Goal: Task Accomplishment & Management: Manage account settings

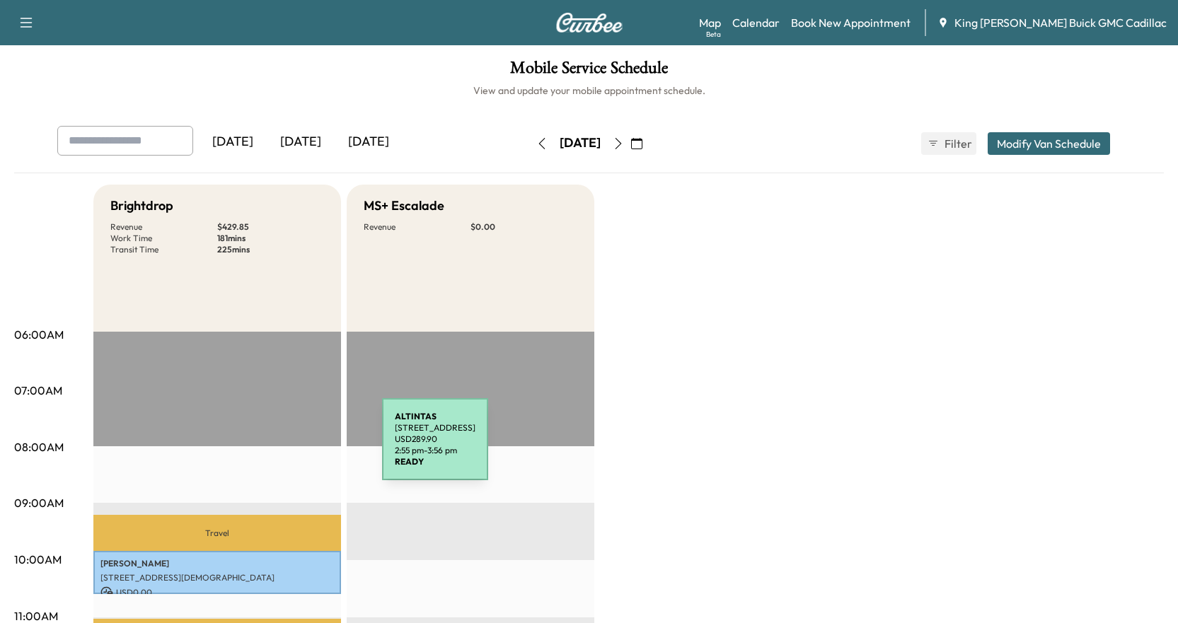
scroll to position [425, 0]
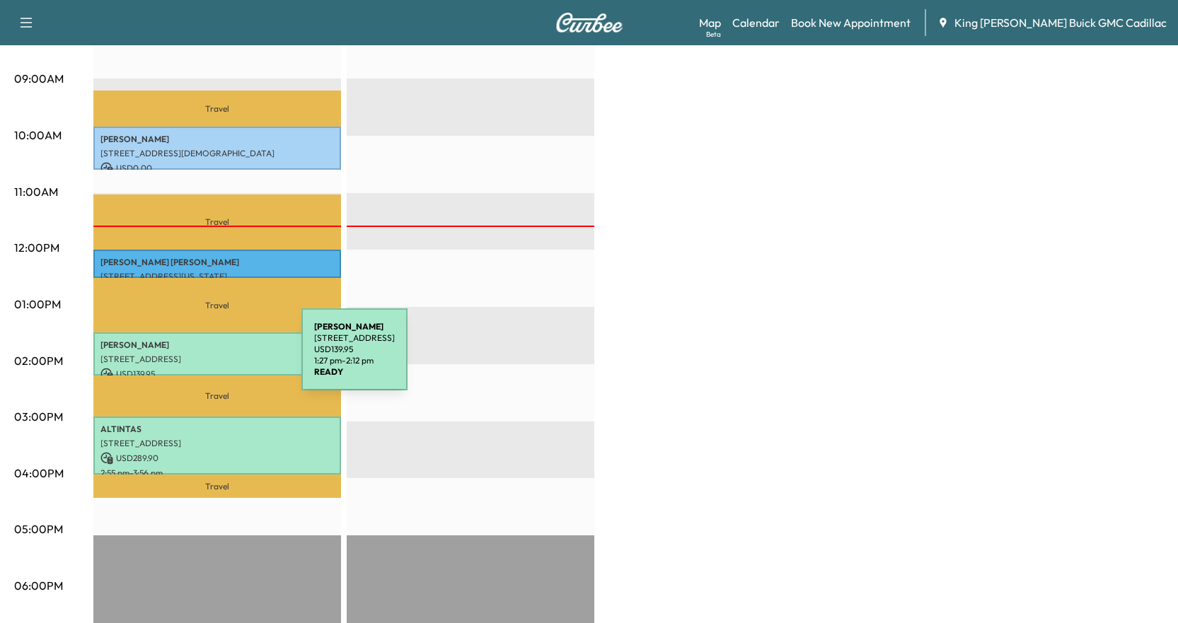
click at [195, 358] on p "[STREET_ADDRESS]" at bounding box center [217, 359] width 234 height 11
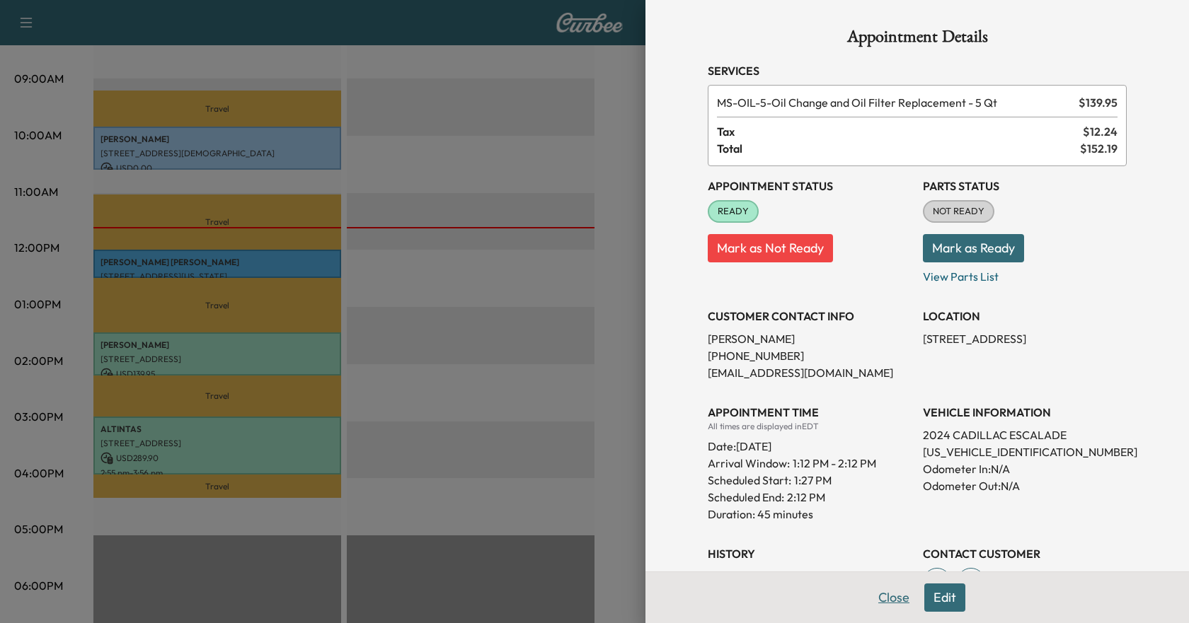
click at [881, 604] on button "Close" at bounding box center [894, 598] width 50 height 28
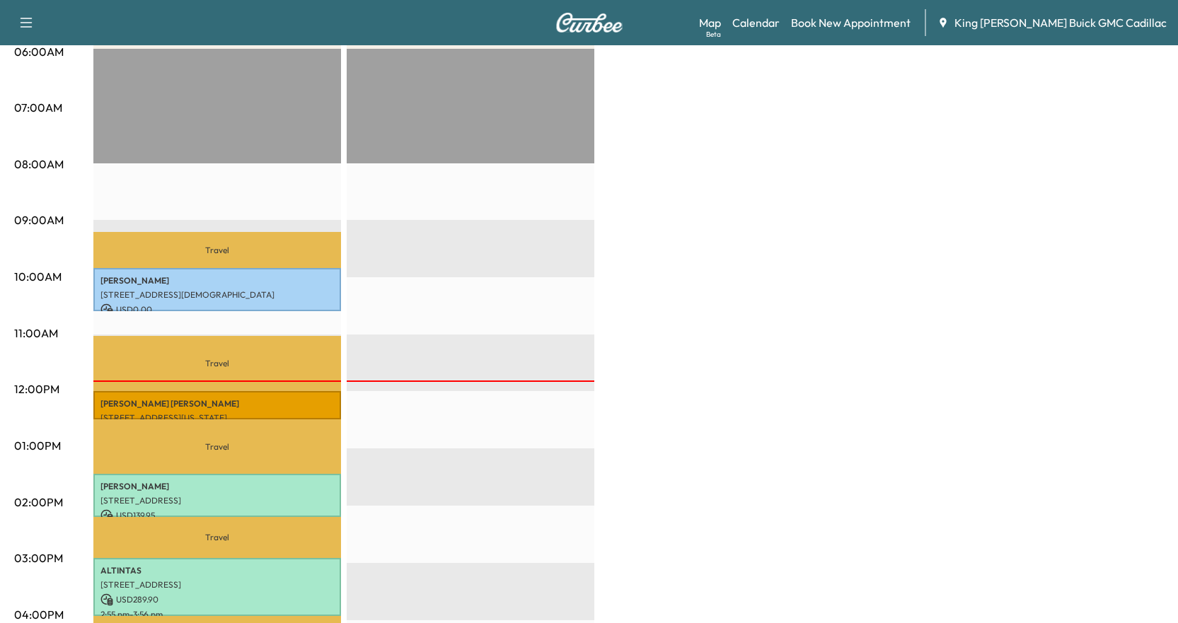
scroll to position [637, 0]
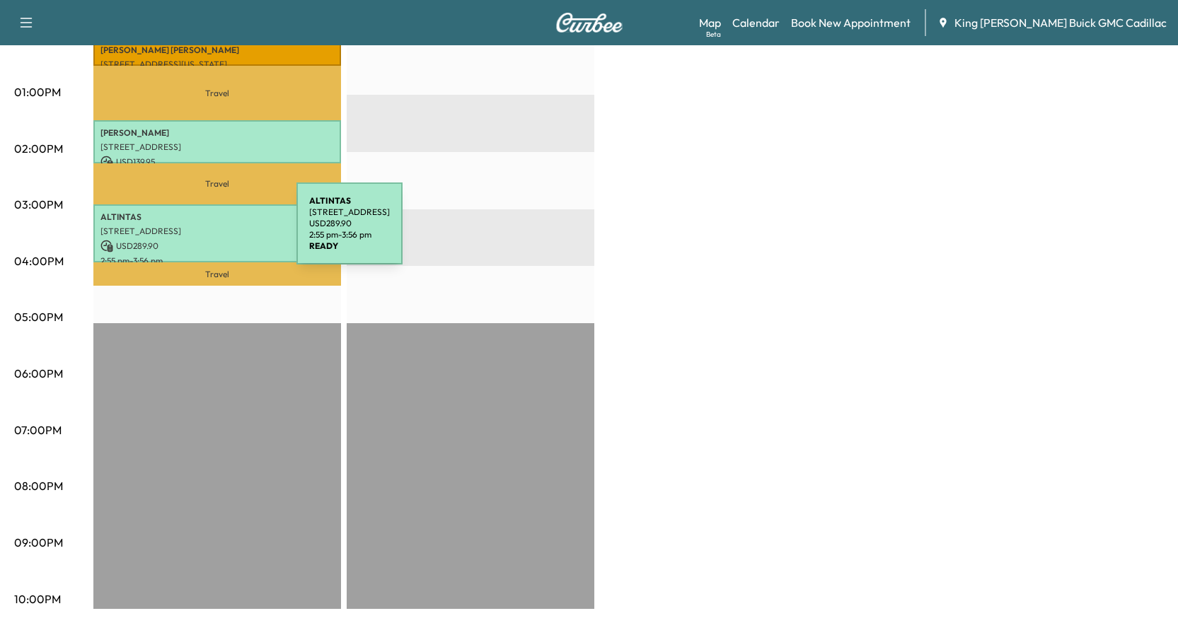
click at [190, 232] on div "ALTINTAS [STREET_ADDRESS][PERSON_NAME] USD 289.90 2:55 pm - 3:56 pm" at bounding box center [217, 233] width 248 height 58
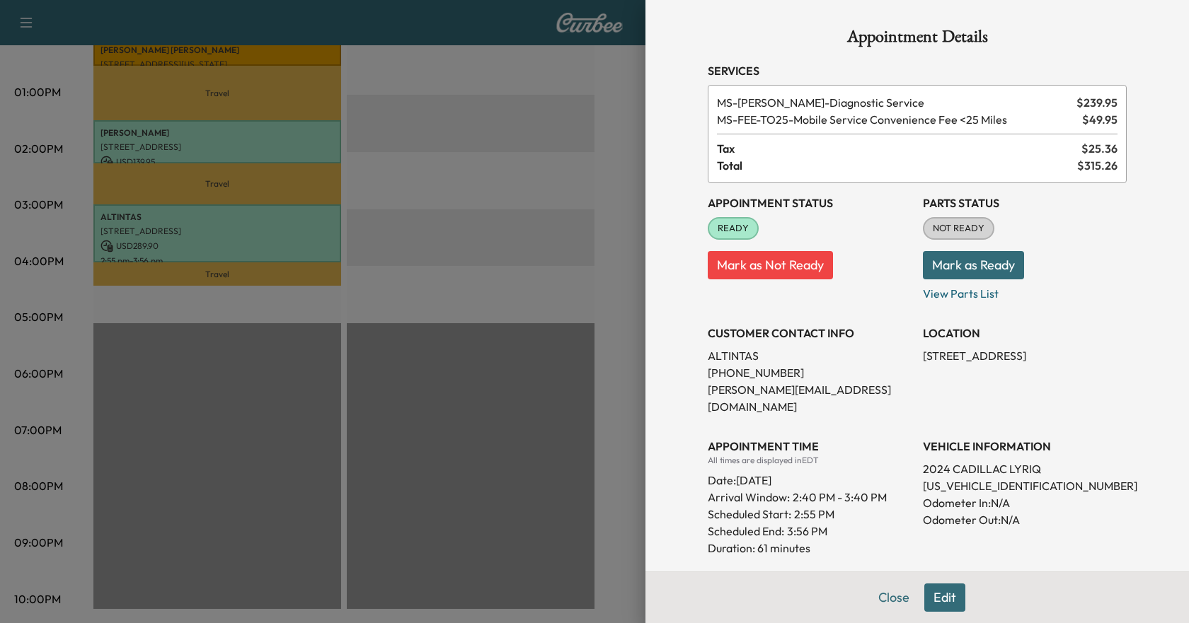
click at [938, 605] on button "Edit" at bounding box center [944, 598] width 41 height 28
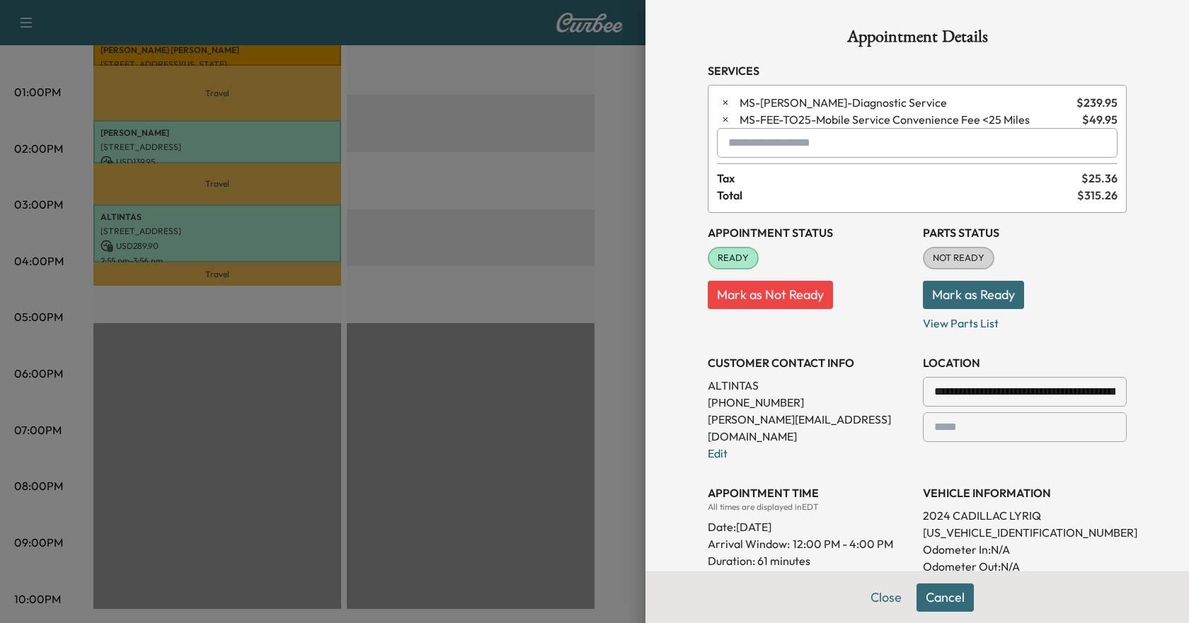
click at [957, 391] on input "**********" at bounding box center [1025, 392] width 204 height 30
click at [1001, 391] on input "**********" at bounding box center [1025, 392] width 204 height 30
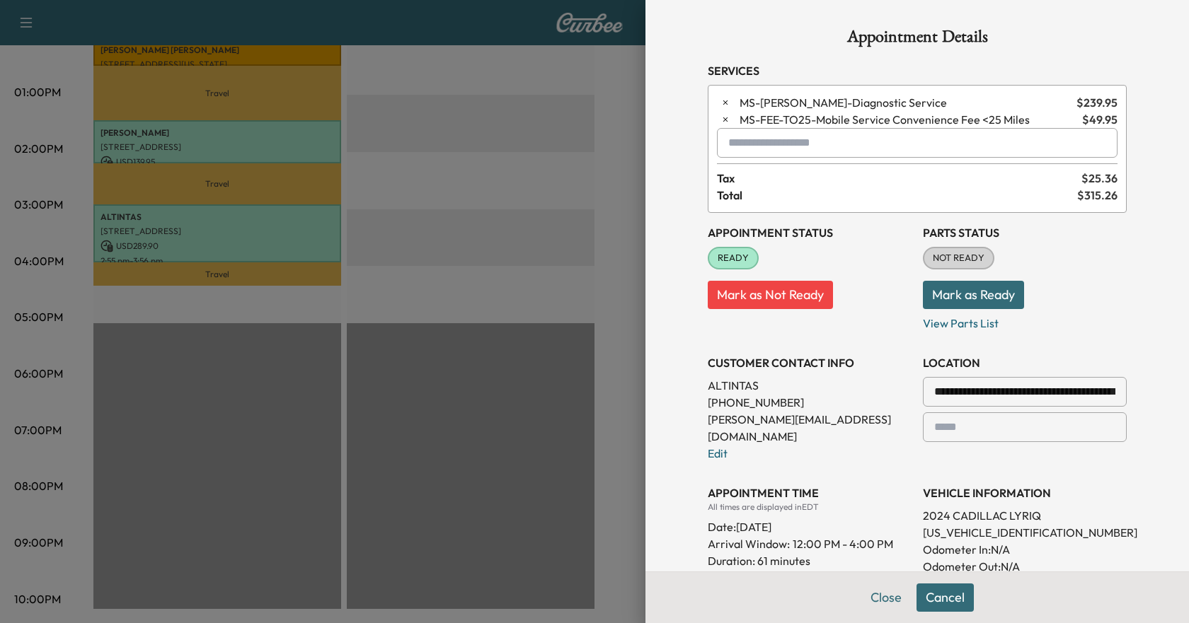
click at [1001, 391] on input "**********" at bounding box center [1025, 392] width 204 height 30
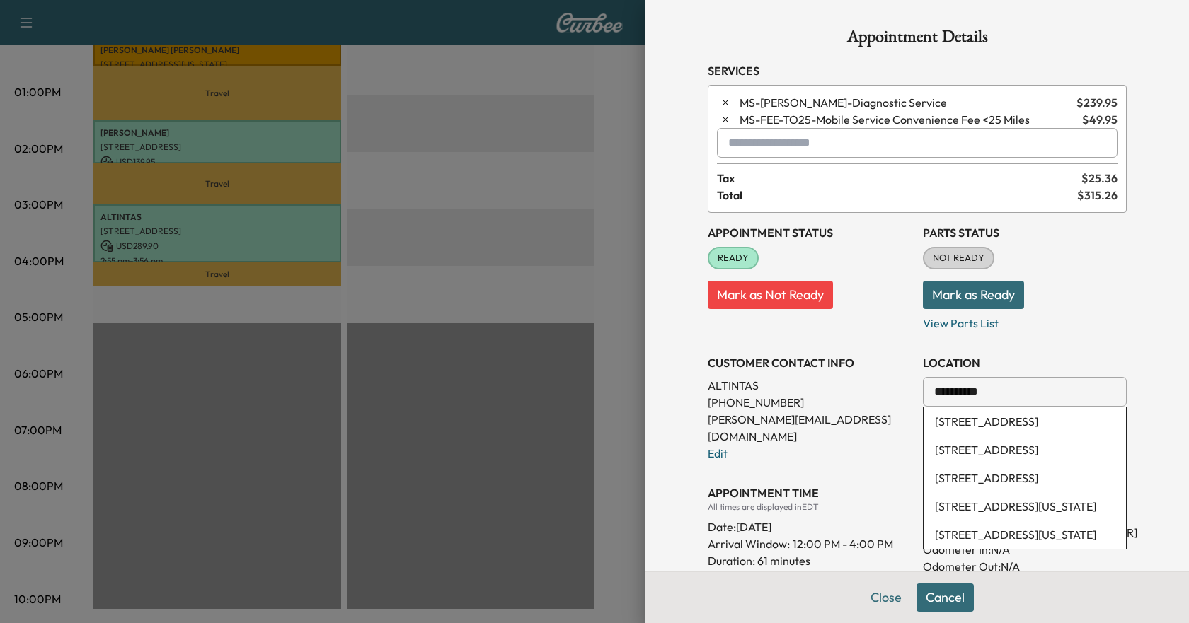
click at [984, 433] on li "[STREET_ADDRESS]" at bounding box center [1024, 422] width 202 height 28
type input "**********"
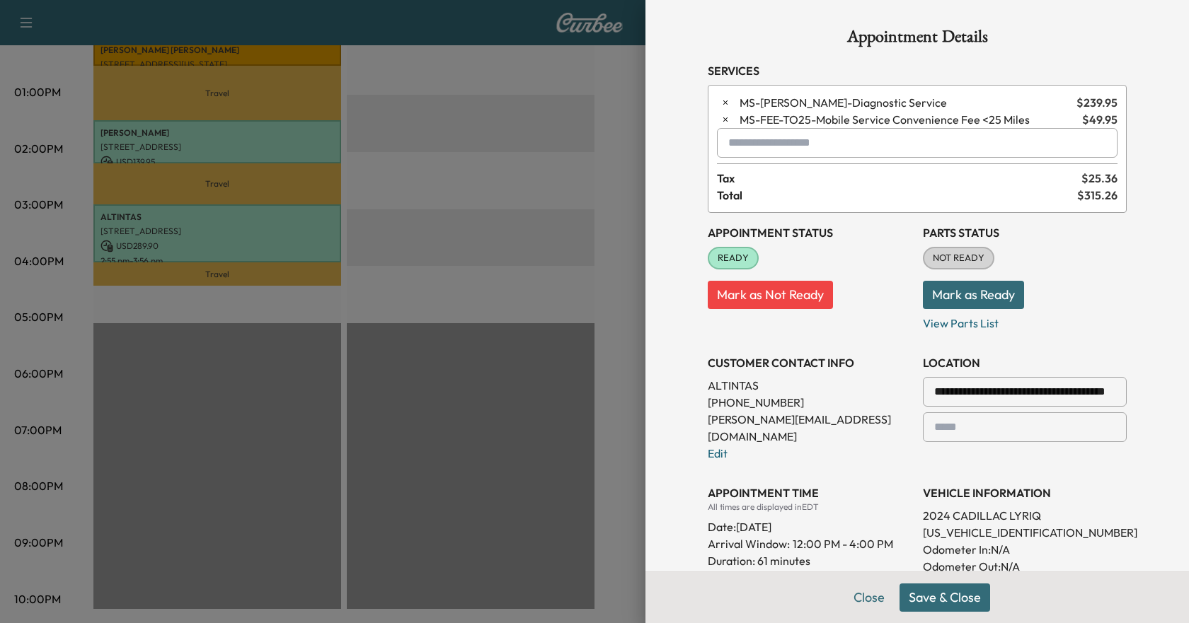
click at [959, 604] on button "Save & Close" at bounding box center [944, 598] width 91 height 28
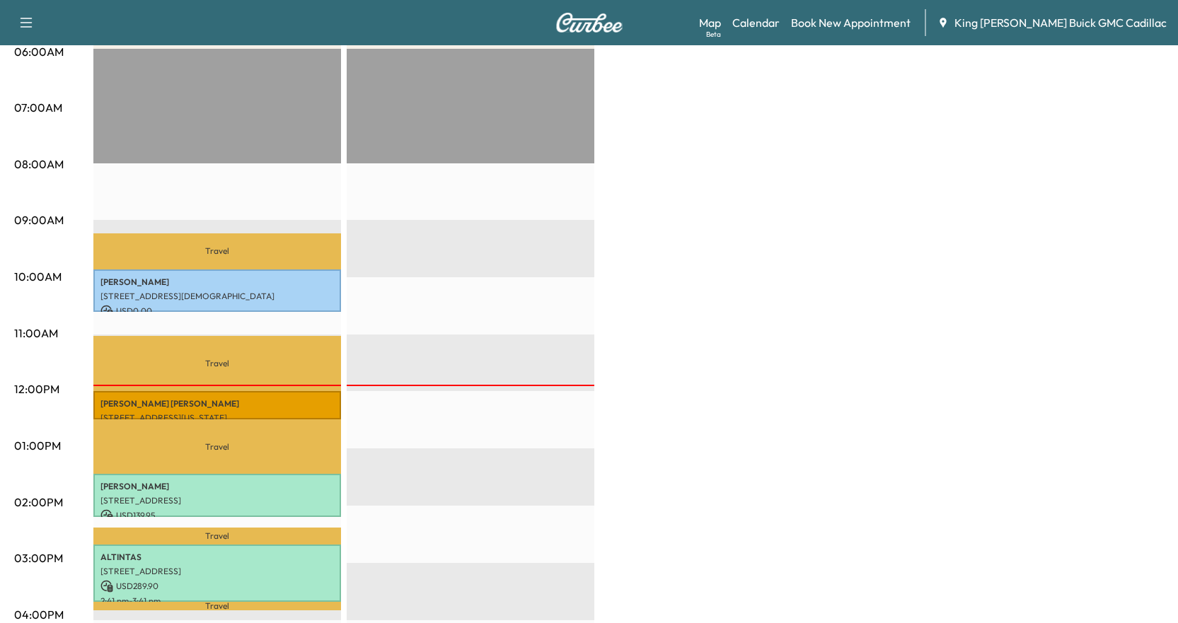
scroll to position [495, 0]
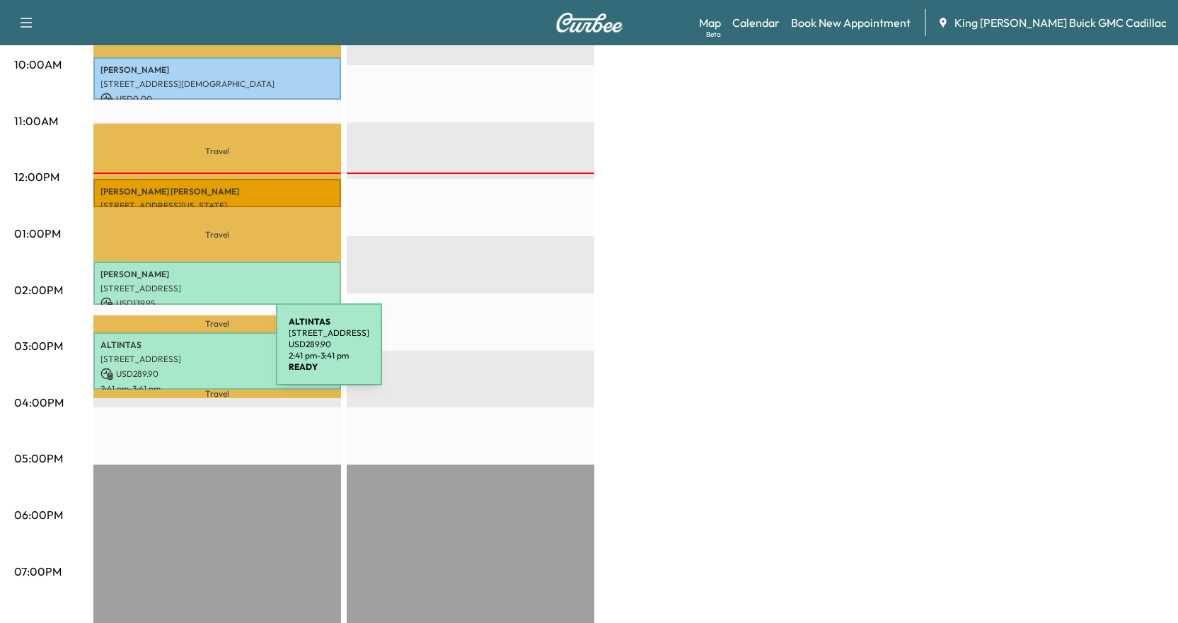
click at [170, 354] on p "[STREET_ADDRESS]" at bounding box center [217, 359] width 234 height 11
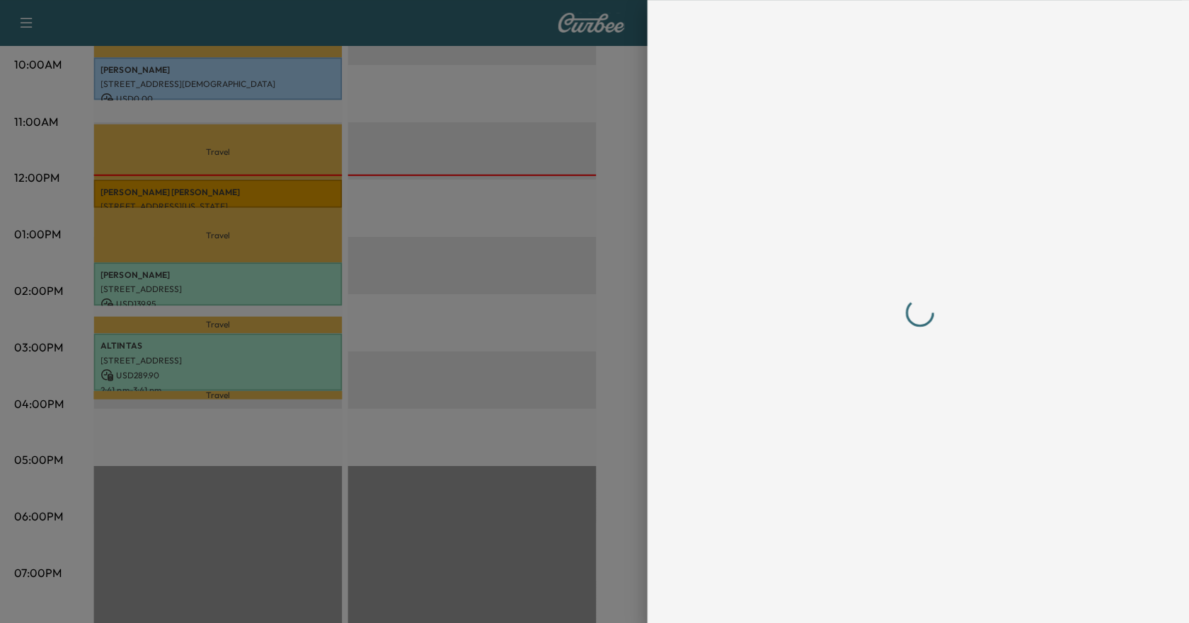
click at [170, 353] on div at bounding box center [594, 311] width 1189 height 623
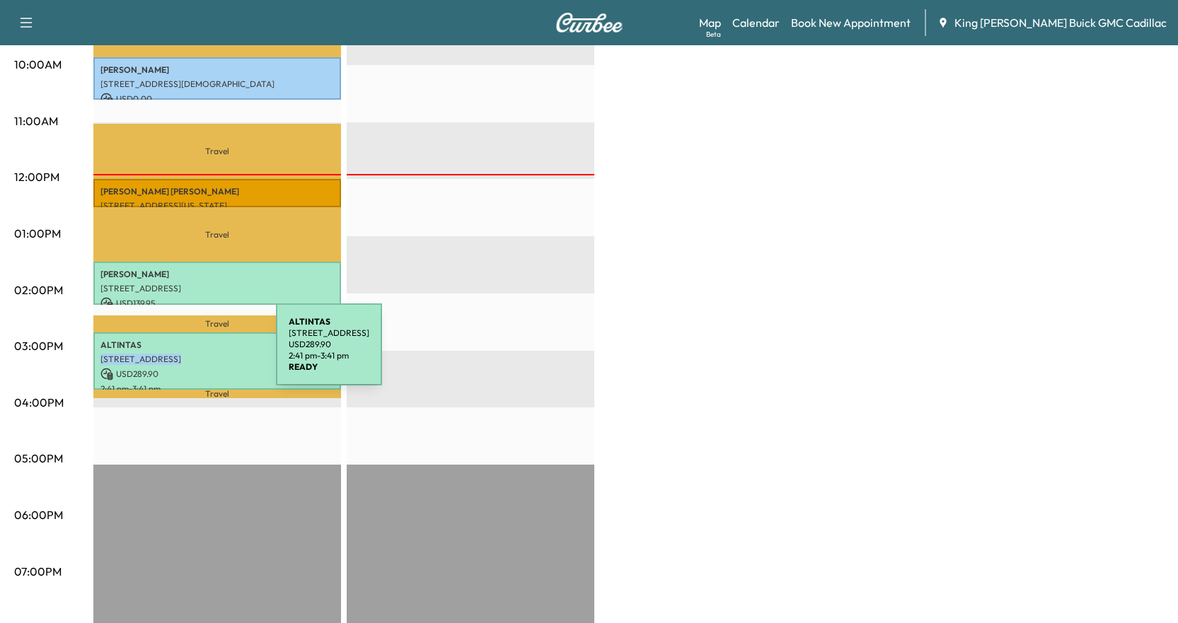
click at [170, 354] on p "[STREET_ADDRESS]" at bounding box center [217, 359] width 234 height 11
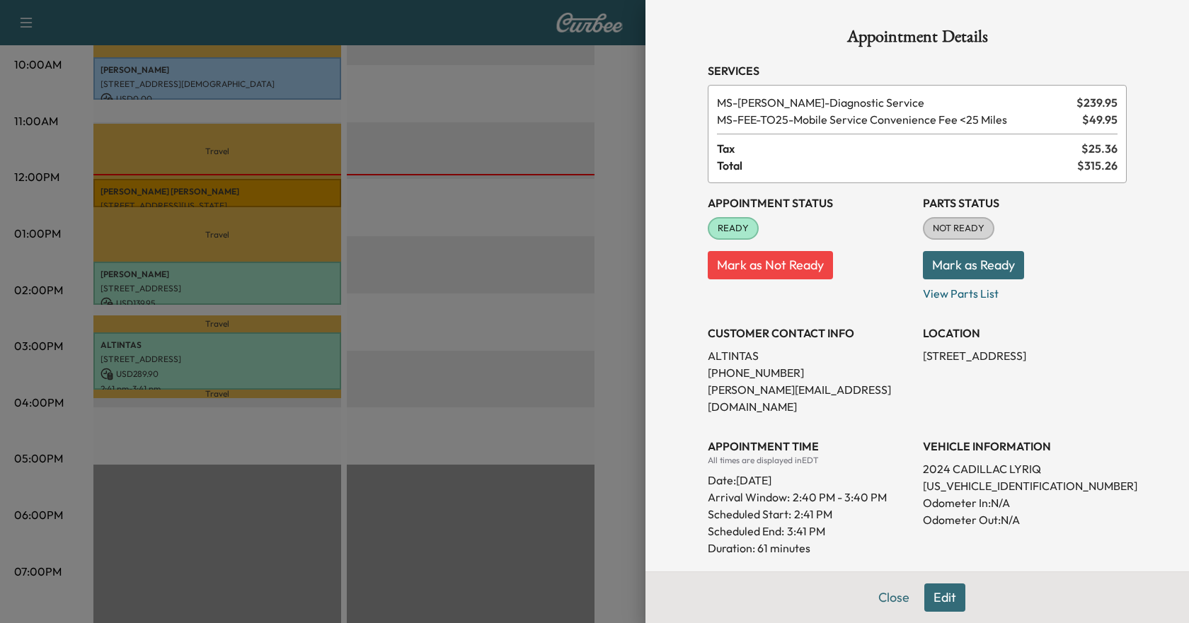
click at [263, 423] on div at bounding box center [594, 311] width 1189 height 623
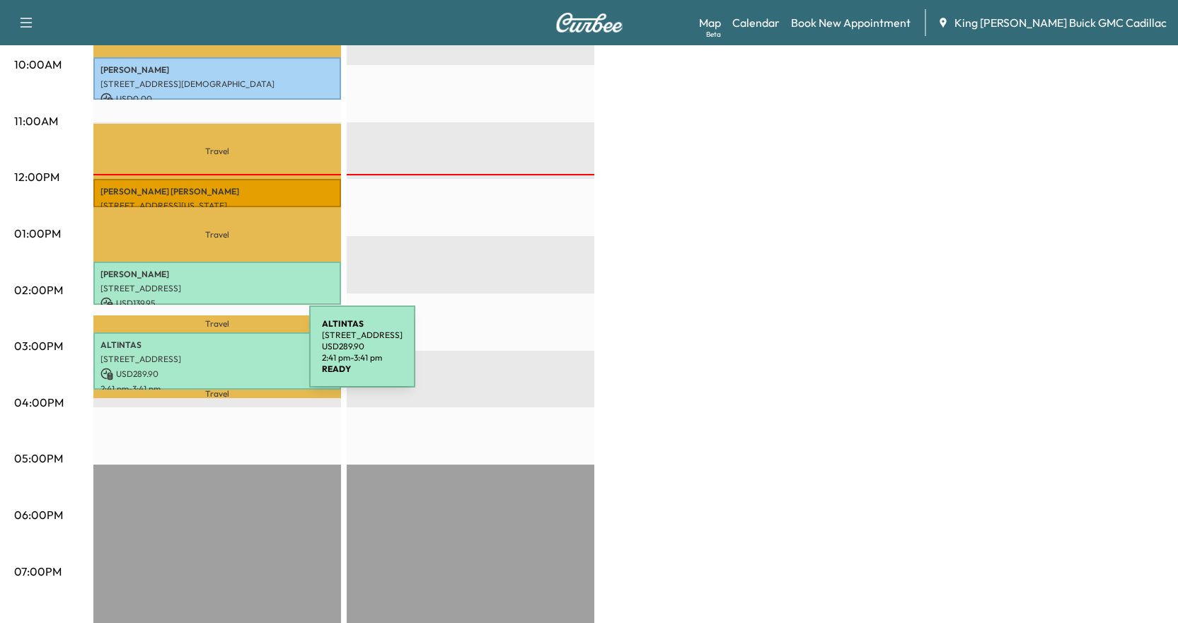
click at [203, 355] on p "[STREET_ADDRESS]" at bounding box center [217, 359] width 234 height 11
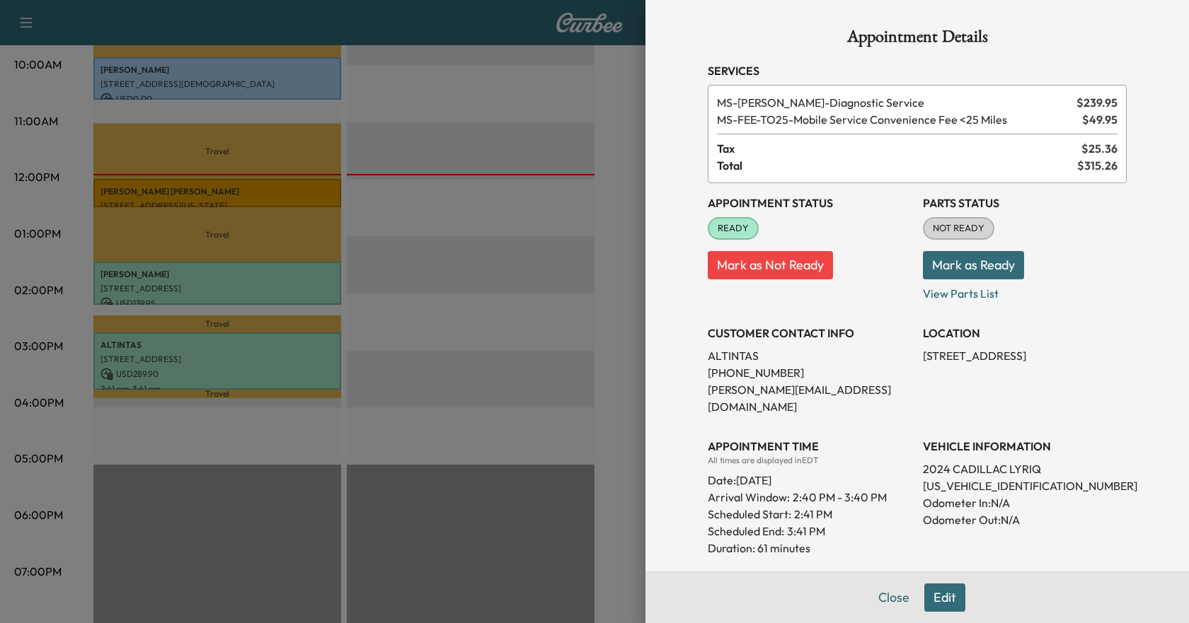
click at [955, 356] on p "[STREET_ADDRESS]" at bounding box center [1025, 355] width 204 height 17
click at [940, 364] on p "[STREET_ADDRESS]" at bounding box center [1025, 355] width 204 height 17
click at [603, 471] on div at bounding box center [594, 311] width 1189 height 623
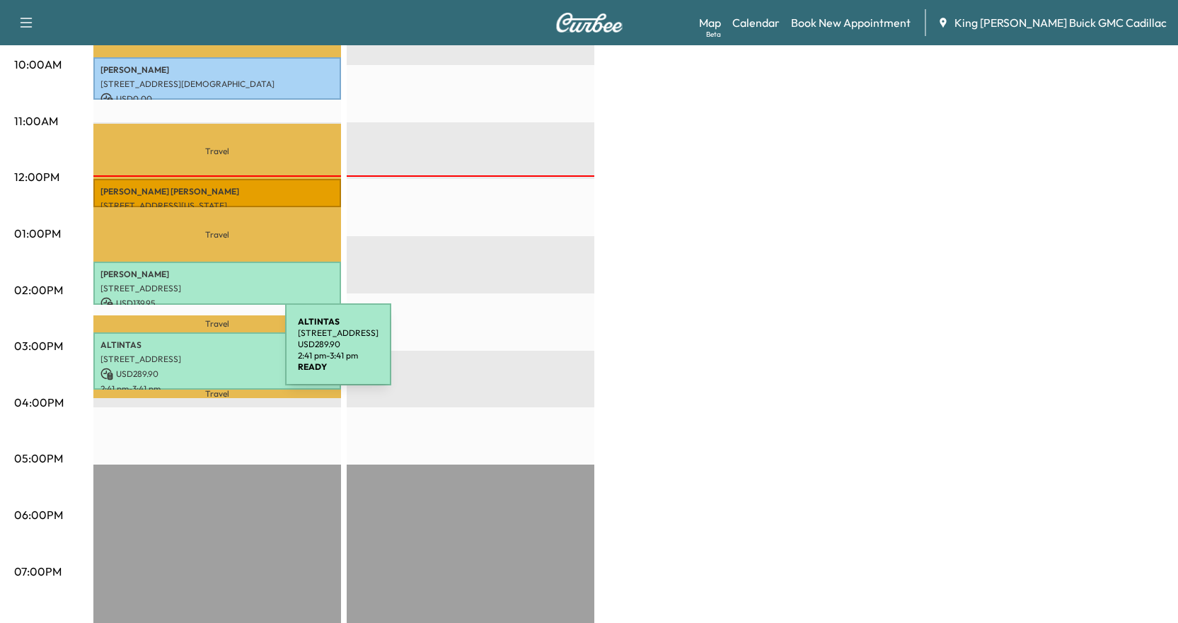
click at [179, 354] on p "[STREET_ADDRESS]" at bounding box center [217, 359] width 234 height 11
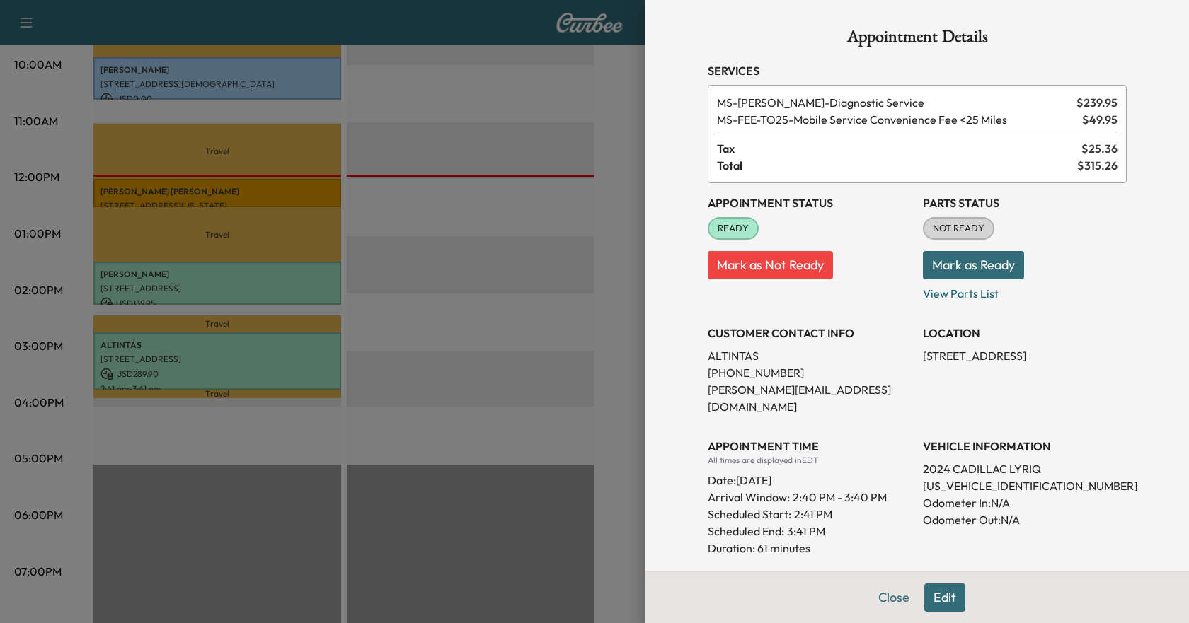
click at [484, 572] on div at bounding box center [594, 311] width 1189 height 623
